Goal: Check status

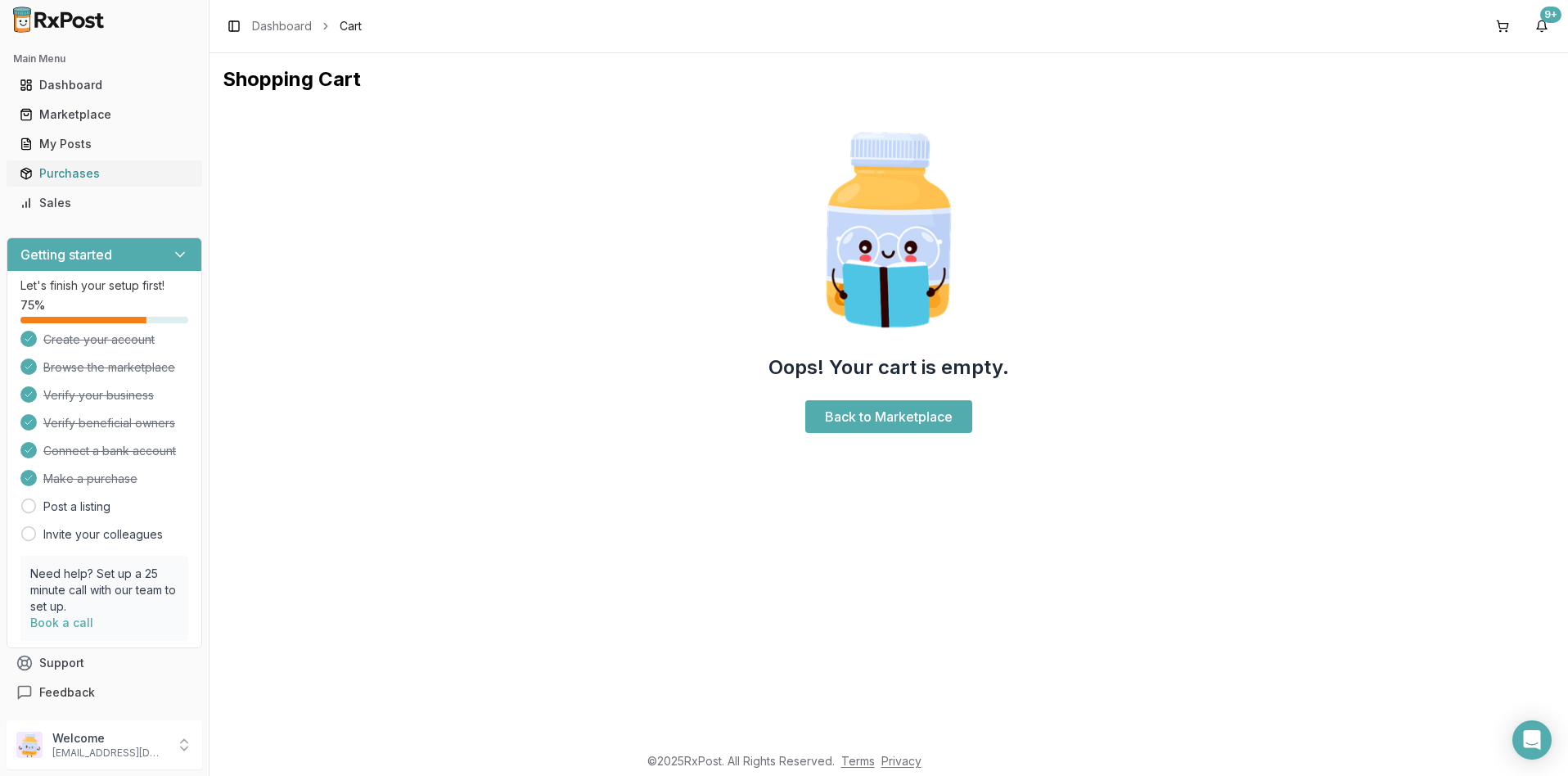
click at [79, 169] on div "Purchases" at bounding box center [104, 174] width 169 height 17
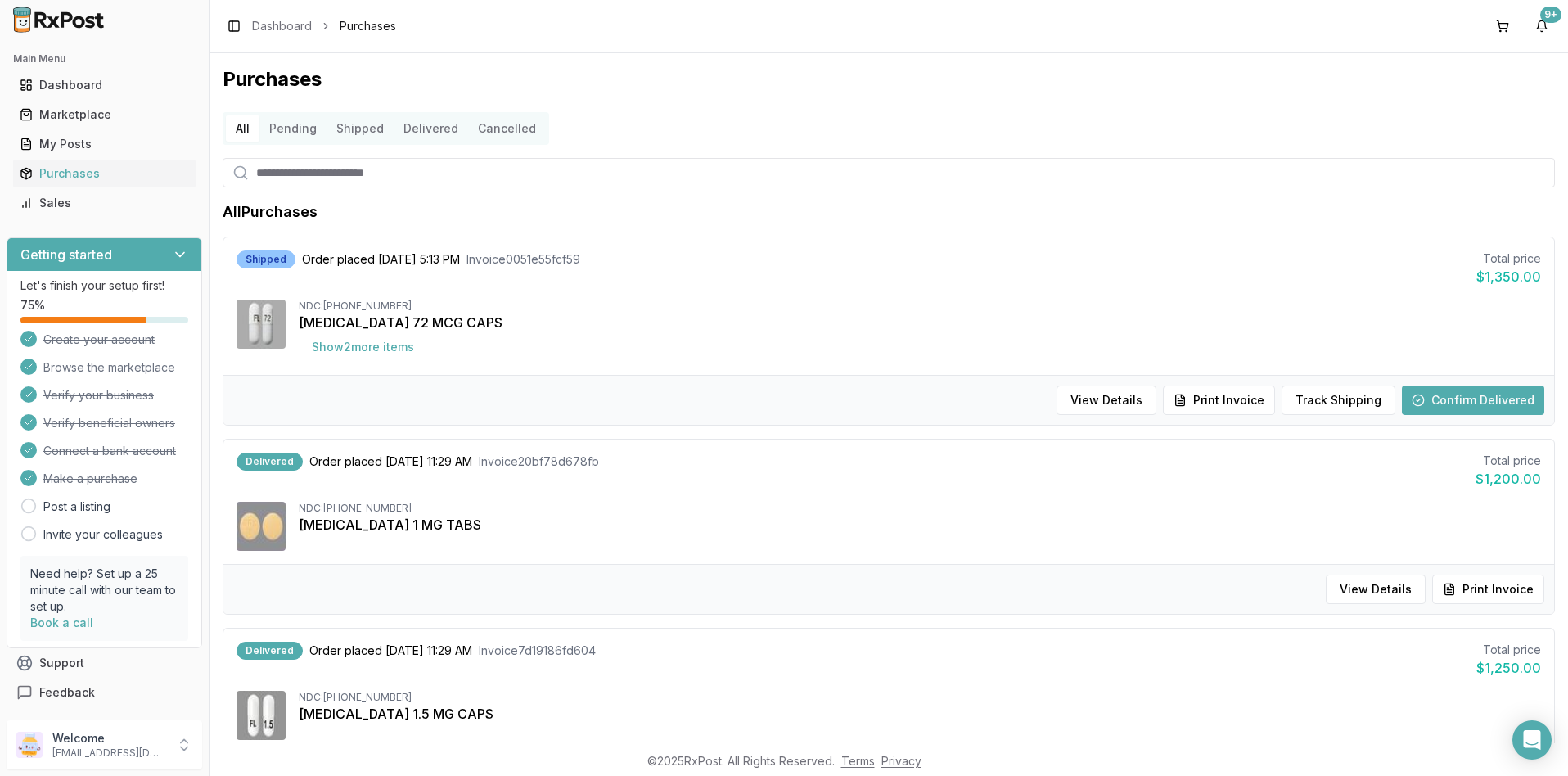
click at [1435, 397] on button "Confirm Delivered" at bounding box center [1473, 400] width 142 height 30
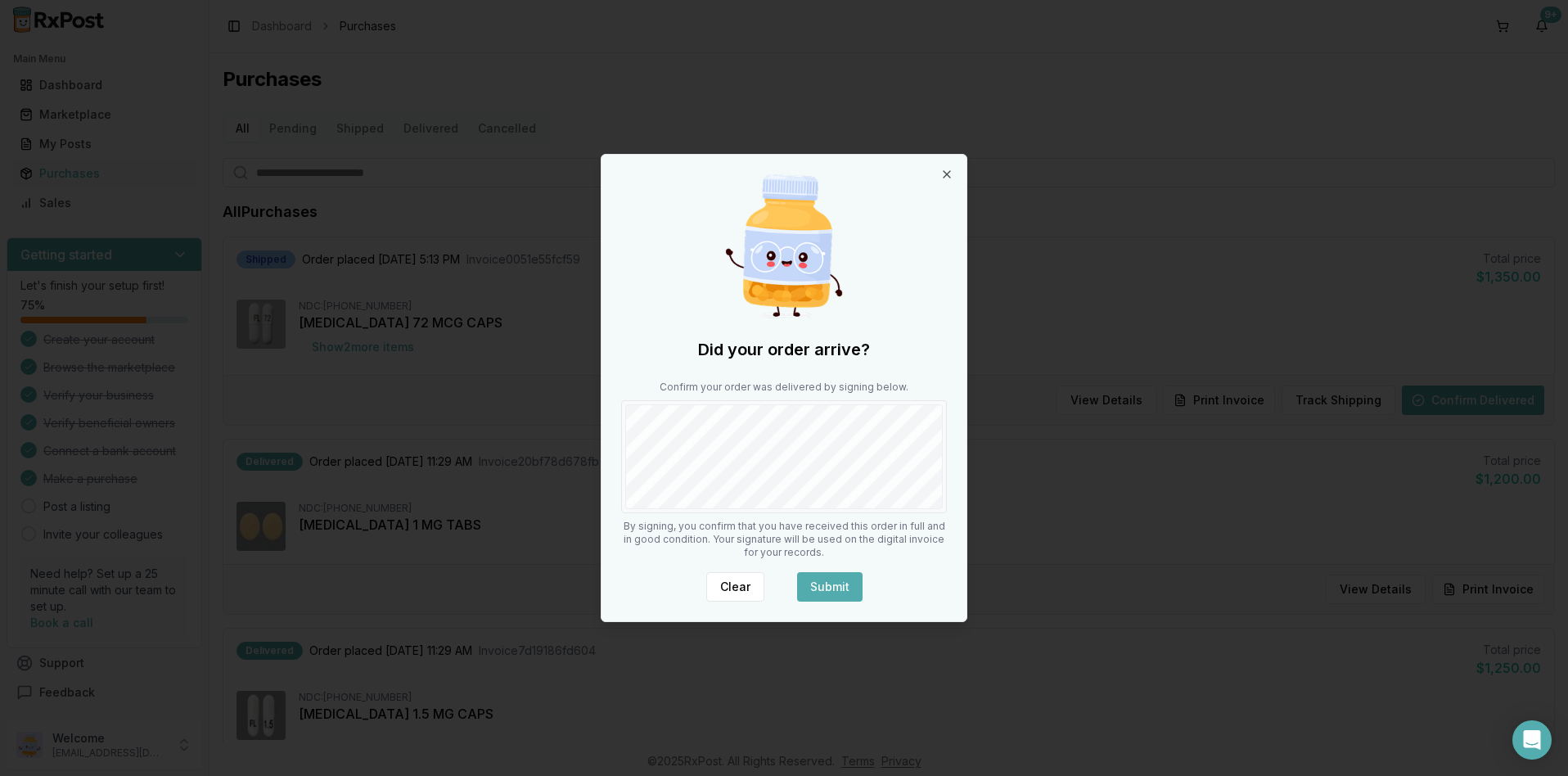
click at [838, 593] on button "Submit" at bounding box center [829, 587] width 65 height 30
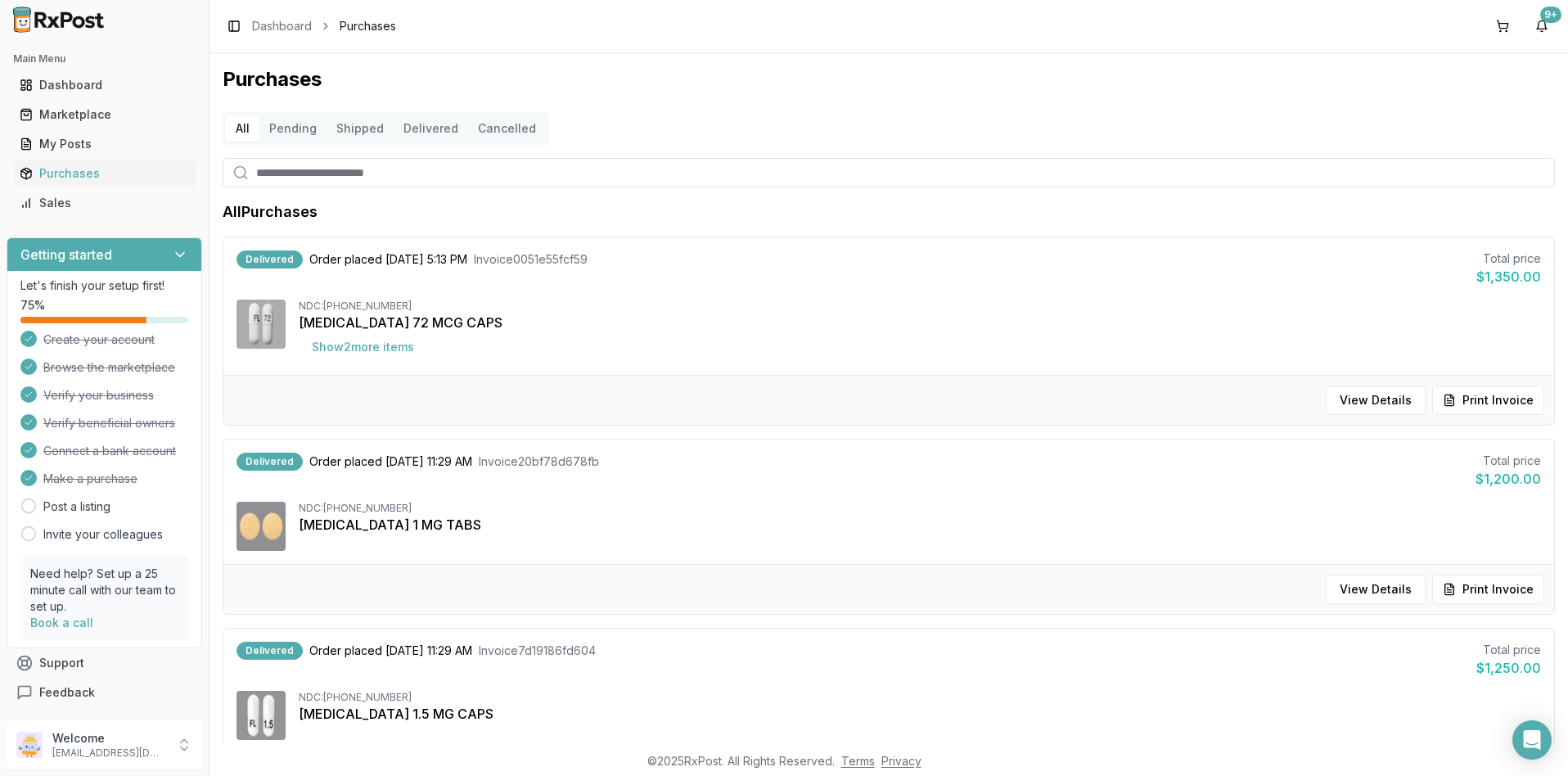
click at [273, 167] on input "search" at bounding box center [889, 173] width 1332 height 30
type input "***"
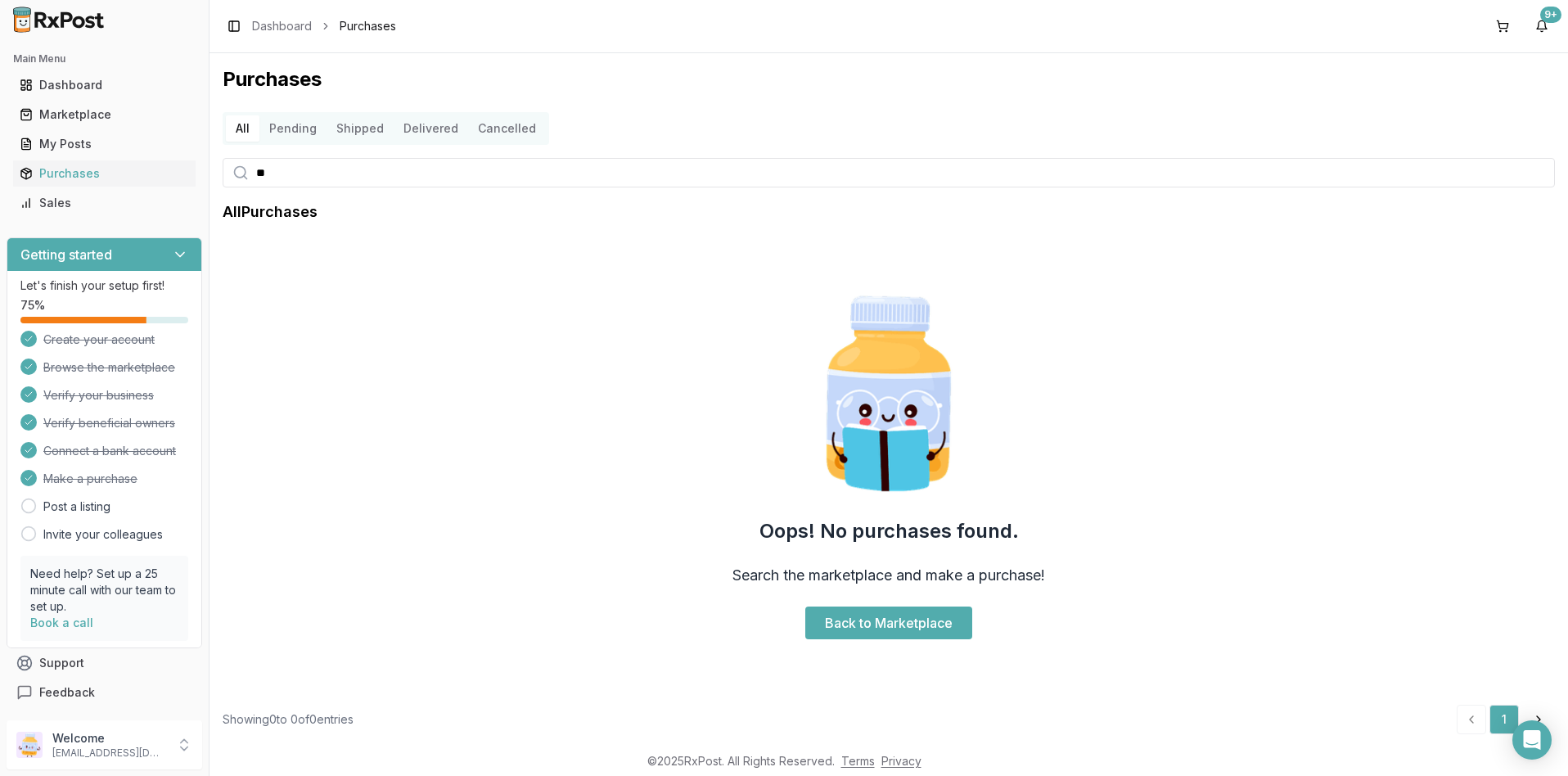
scroll to position [31, 0]
